Goal: Task Accomplishment & Management: Manage account settings

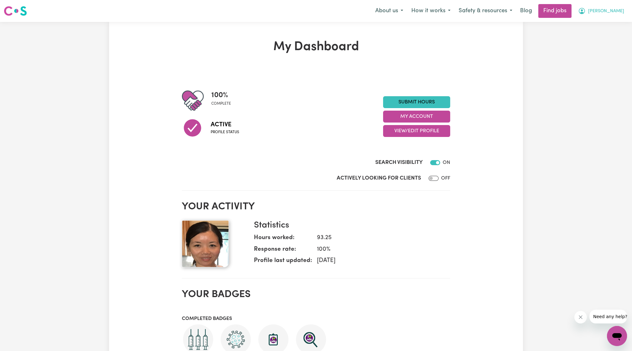
click at [627, 11] on button "[PERSON_NAME]" at bounding box center [601, 10] width 54 height 13
click at [605, 24] on link "My Account" at bounding box center [604, 25] width 50 height 12
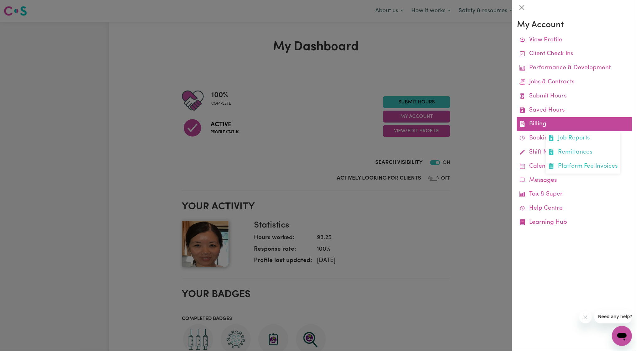
click at [534, 122] on link "Billing Job Reports Remittances Platform Fee Invoices" at bounding box center [574, 124] width 115 height 14
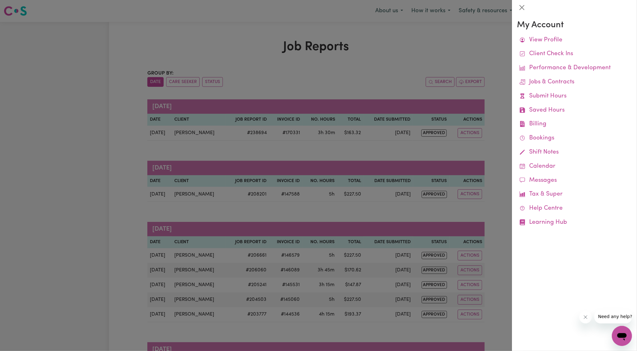
click at [413, 157] on div at bounding box center [318, 175] width 637 height 351
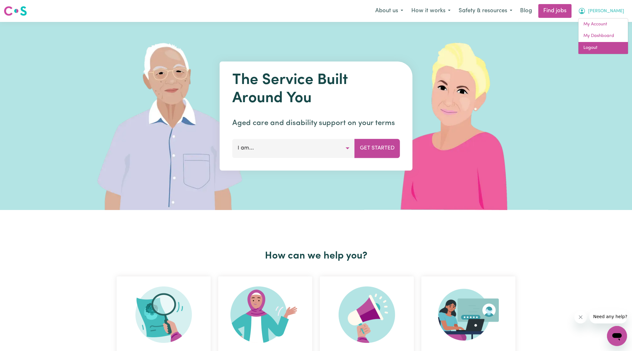
click at [596, 45] on link "Logout" at bounding box center [604, 48] width 50 height 12
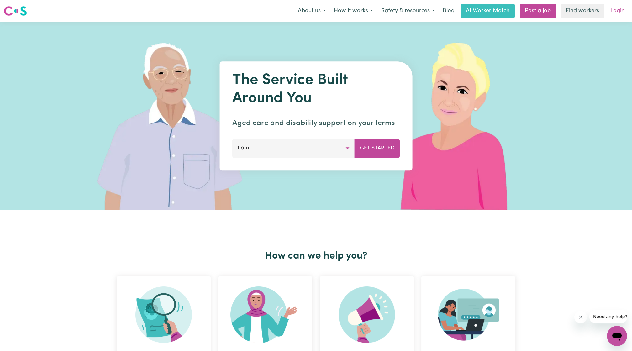
click at [615, 14] on link "Login" at bounding box center [618, 11] width 22 height 14
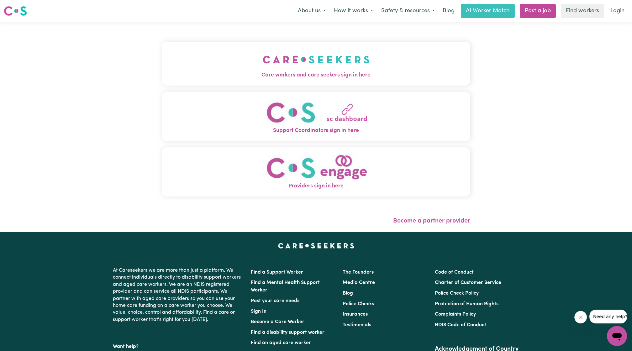
click at [263, 56] on img "Care workers and care seekers sign in here" at bounding box center [316, 59] width 107 height 23
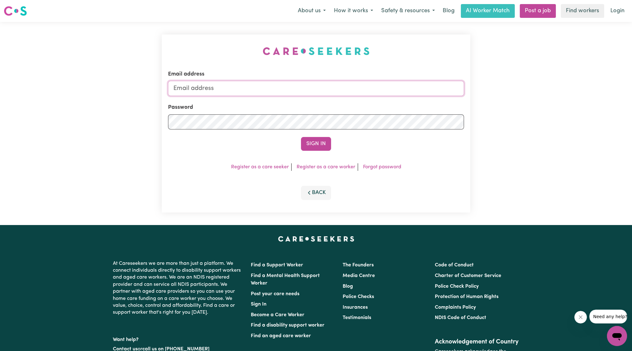
click at [242, 87] on input "Email address" at bounding box center [316, 88] width 296 height 15
drag, startPoint x: 206, startPoint y: 90, endPoint x: 334, endPoint y: 93, distance: 127.4
click at [334, 93] on input "[EMAIL_ADDRESS][PERSON_NAME][DOMAIN_NAME]" at bounding box center [316, 88] width 296 height 15
type input "superuser~[EMAIL_ADDRESS][PERSON_NAME][DOMAIN_NAME]"
drag, startPoint x: 325, startPoint y: 137, endPoint x: 319, endPoint y: 151, distance: 14.5
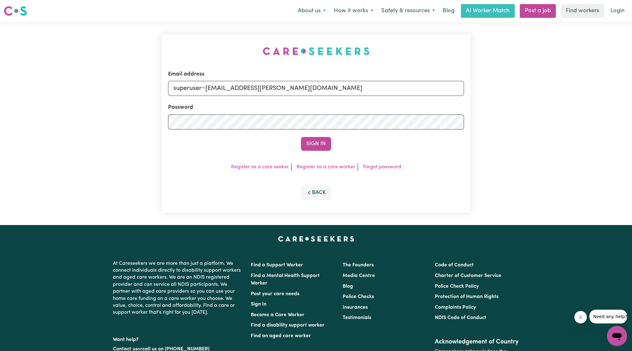
click at [324, 139] on form "Email address superuser~[EMAIL_ADDRESS][PERSON_NAME][DOMAIN_NAME] Password Sign…" at bounding box center [316, 110] width 296 height 81
click at [319, 150] on button "Sign In" at bounding box center [316, 144] width 30 height 14
